Goal: Task Accomplishment & Management: Manage account settings

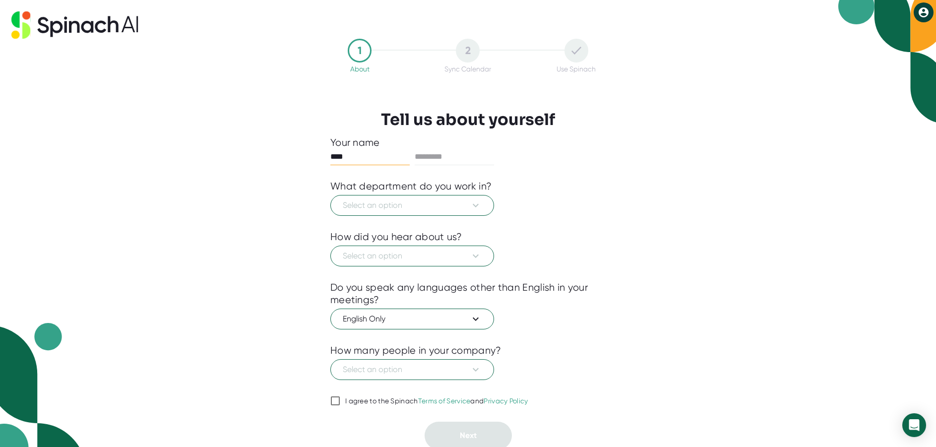
type input "****"
type input "*********"
click at [453, 204] on span "Select an option" at bounding box center [412, 205] width 139 height 12
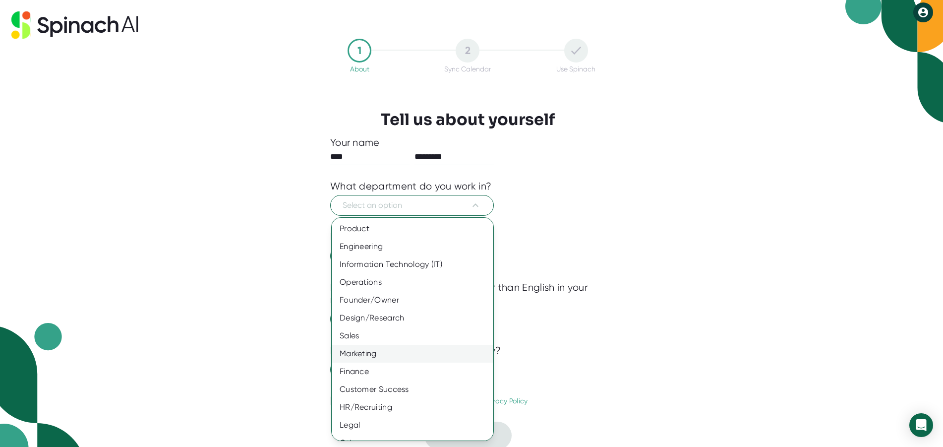
click at [369, 356] on div "Marketing" at bounding box center [416, 354] width 169 height 18
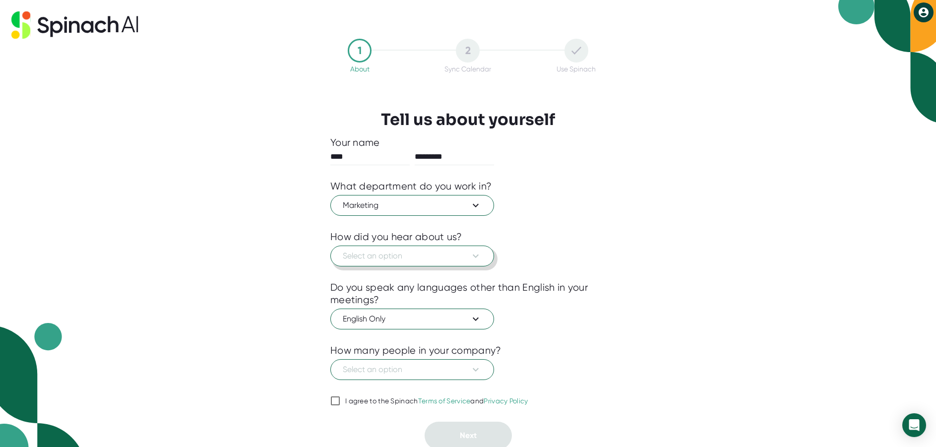
click at [410, 254] on span "Select an option" at bounding box center [412, 256] width 139 height 12
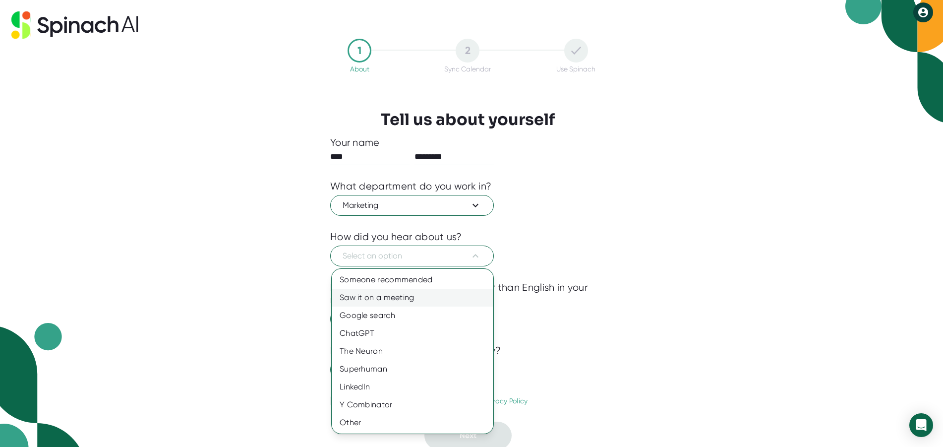
click at [394, 296] on div "Saw it on a meeting" at bounding box center [413, 298] width 162 height 18
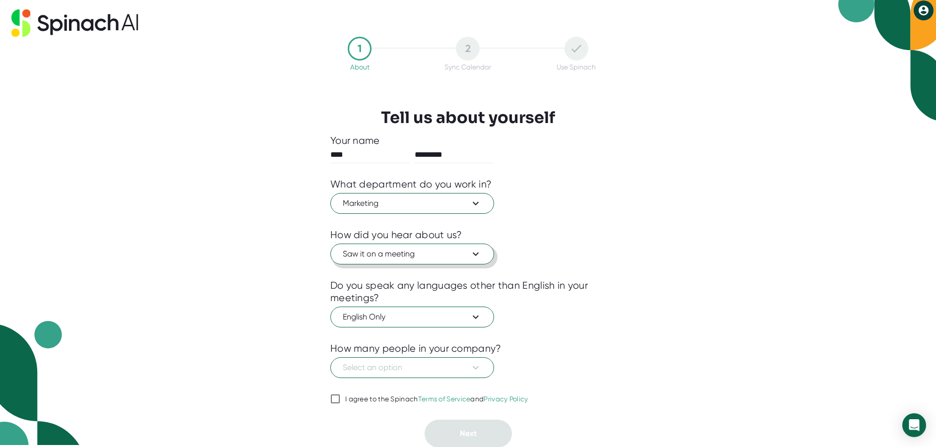
scroll to position [2, 0]
click at [415, 362] on span "Select an option" at bounding box center [412, 367] width 139 height 12
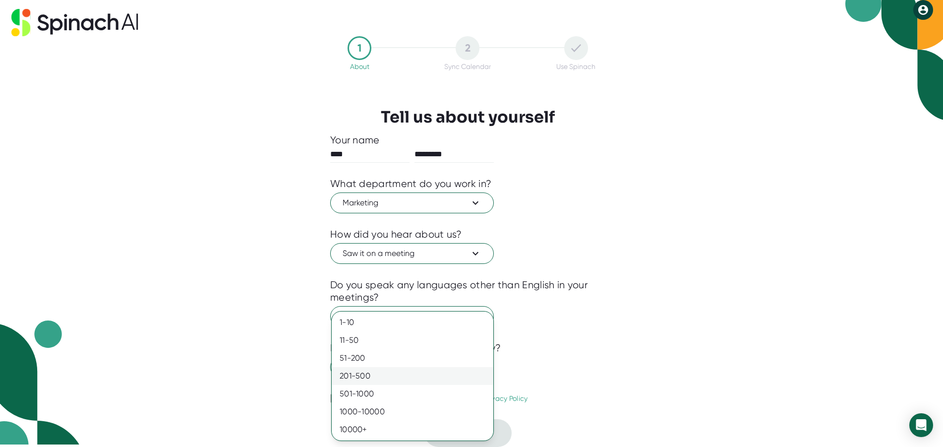
click at [412, 379] on div "201-500" at bounding box center [413, 376] width 162 height 18
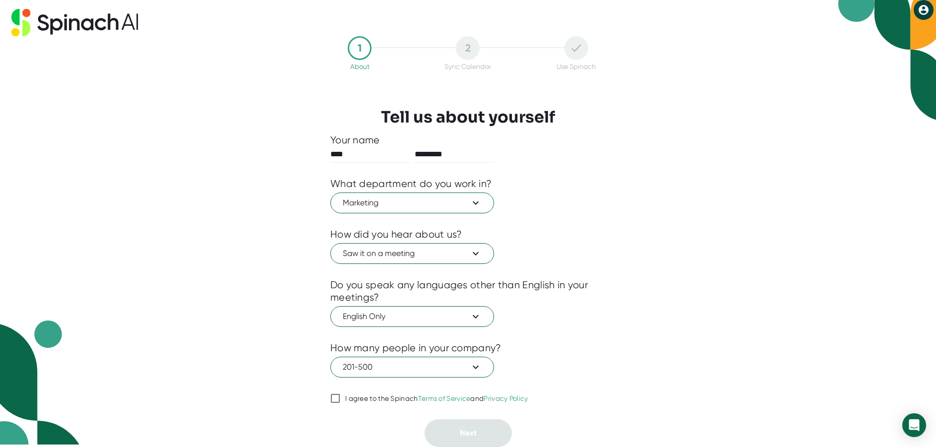
drag, startPoint x: 337, startPoint y: 401, endPoint x: 346, endPoint y: 400, distance: 8.4
click at [338, 401] on input "I agree to the Spinach Terms of Service and Privacy Policy" at bounding box center [335, 398] width 10 height 12
checkbox input "true"
click at [494, 427] on button "Next" at bounding box center [467, 433] width 87 height 28
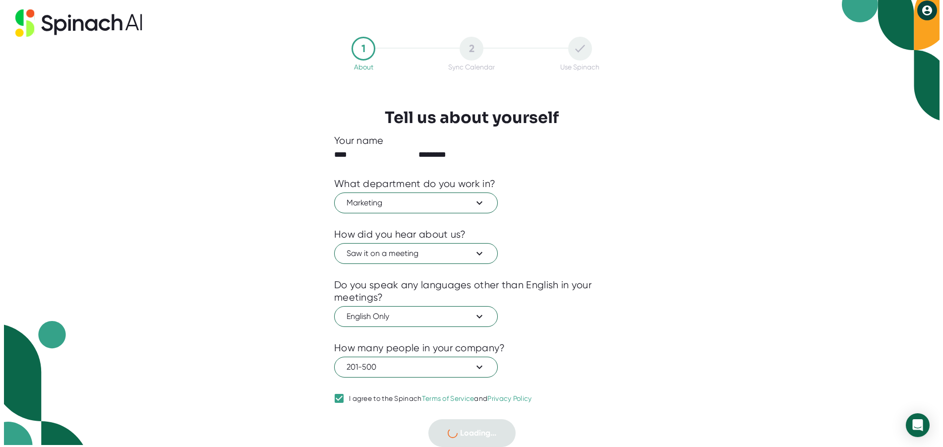
scroll to position [0, 0]
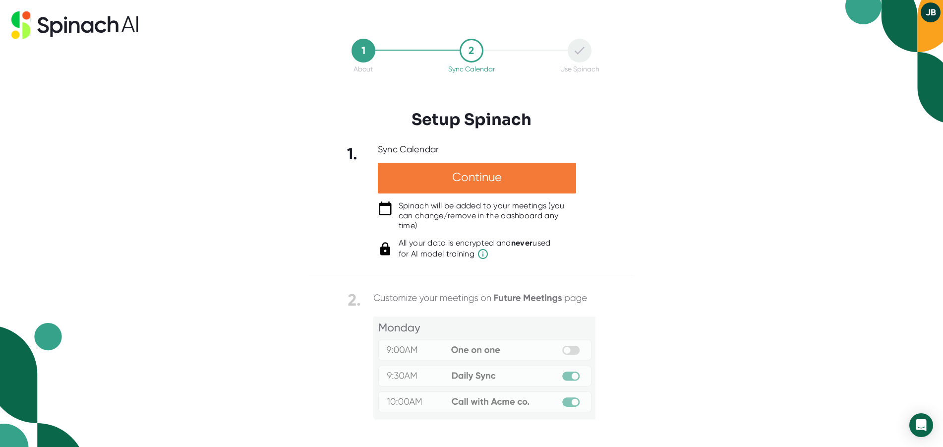
click at [470, 182] on div "Continue" at bounding box center [477, 178] width 198 height 31
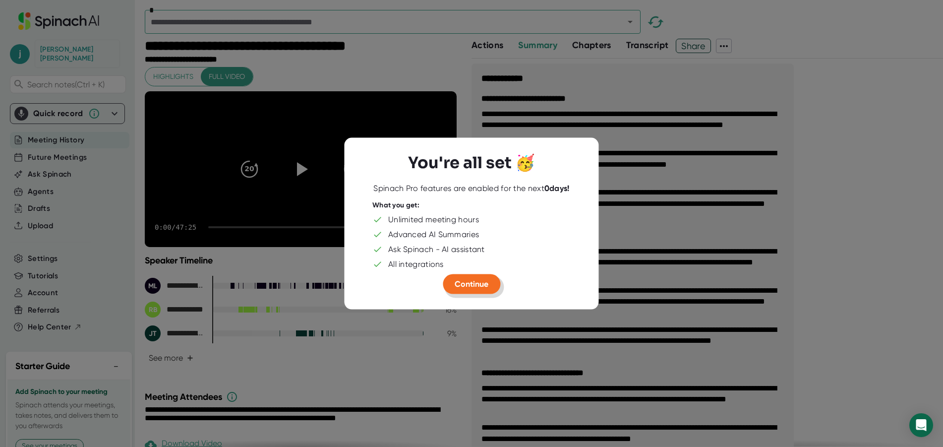
click at [467, 286] on span "Continue" at bounding box center [472, 283] width 34 height 9
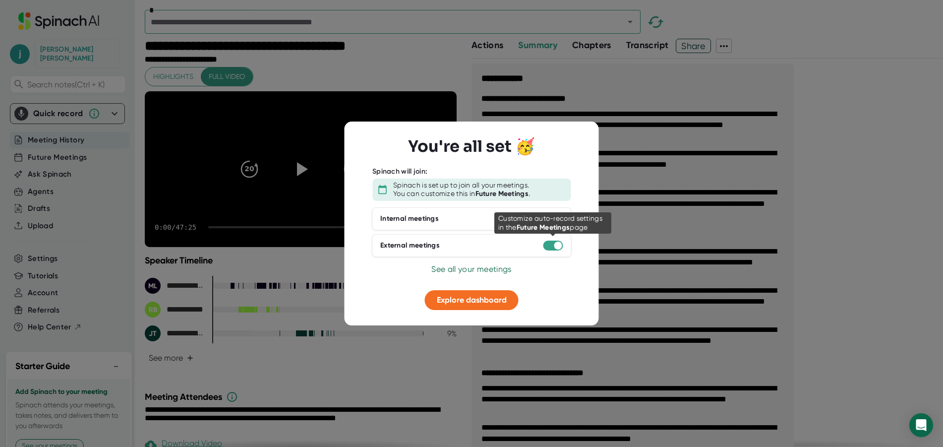
click at [558, 245] on div at bounding box center [558, 245] width 8 height 8
click at [551, 243] on div at bounding box center [553, 246] width 20 height 10
click at [471, 271] on span "See all your meetings" at bounding box center [471, 268] width 80 height 9
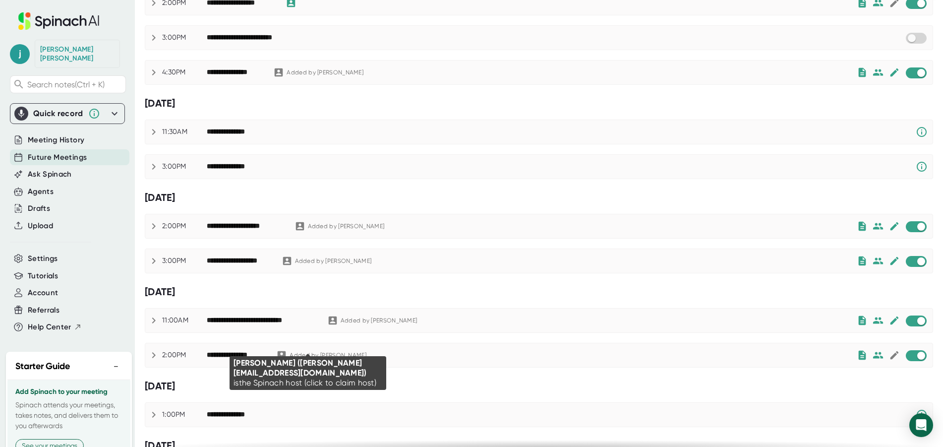
scroll to position [198, 0]
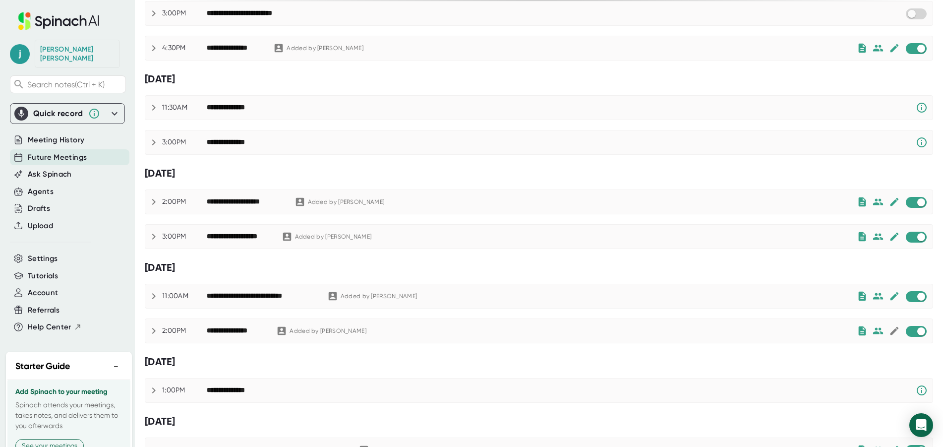
click at [823, 91] on div "**********" at bounding box center [539, 298] width 788 height 921
